Goal: Obtain resource: Download file/media

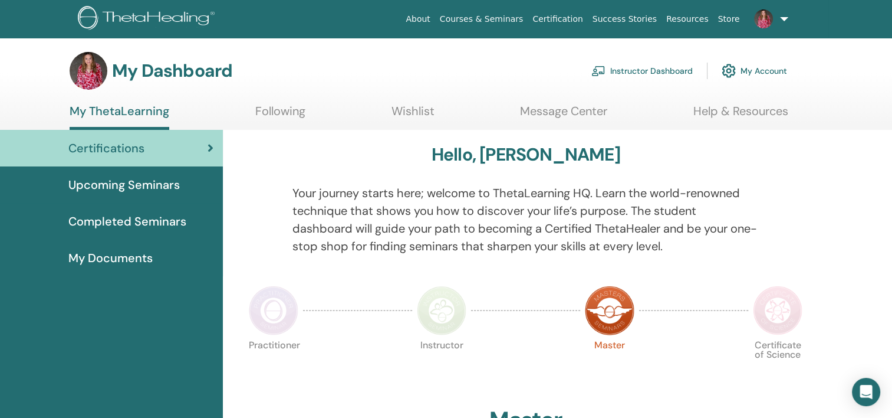
drag, startPoint x: 635, startPoint y: 74, endPoint x: 628, endPoint y: 73, distance: 6.6
click at [635, 74] on link "Instructor Dashboard" at bounding box center [642, 71] width 101 height 26
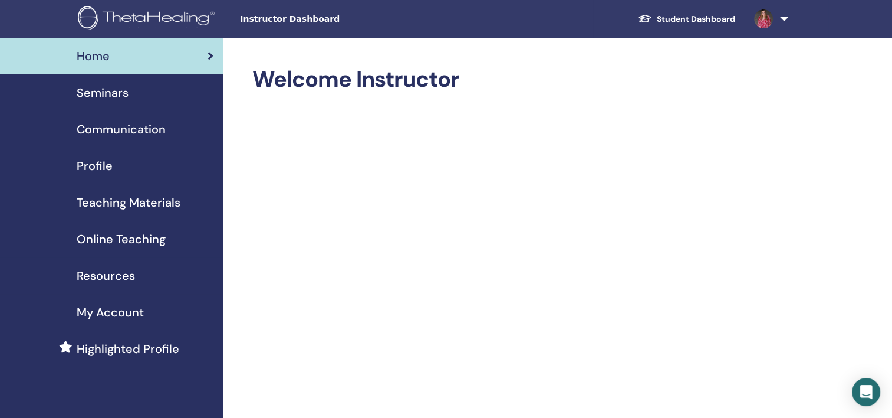
click at [144, 208] on span "Teaching Materials" at bounding box center [129, 202] width 104 height 18
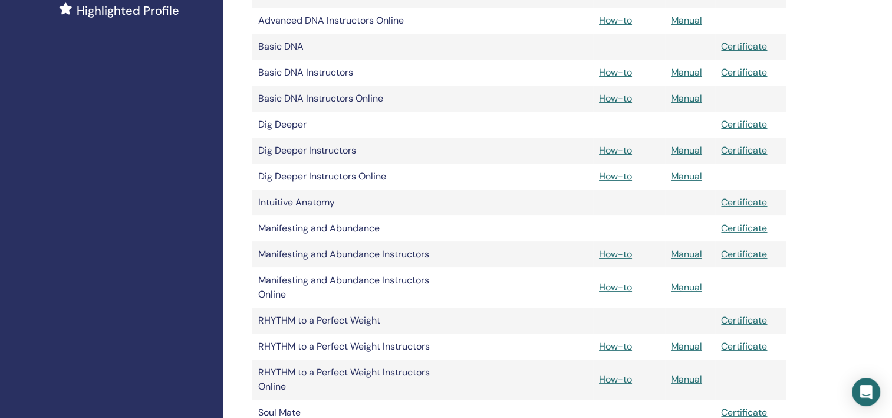
scroll to position [354, 0]
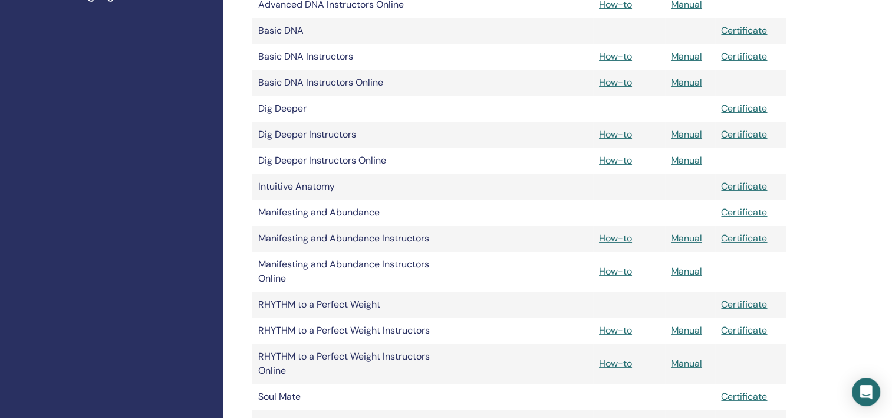
click at [688, 288] on td "Manual" at bounding box center [690, 271] width 50 height 40
click at [683, 276] on link "Manual" at bounding box center [686, 271] width 31 height 12
